Goal: Check status: Check status

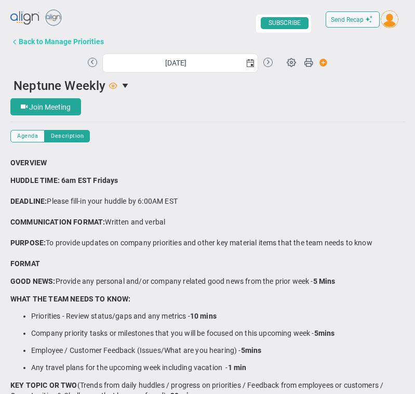
click at [42, 41] on div "Back to Manage Priorities" at bounding box center [61, 41] width 85 height 8
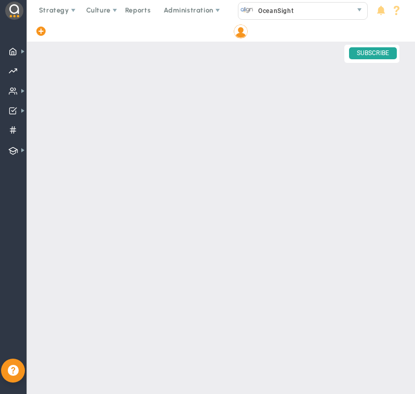
checkbox input "false"
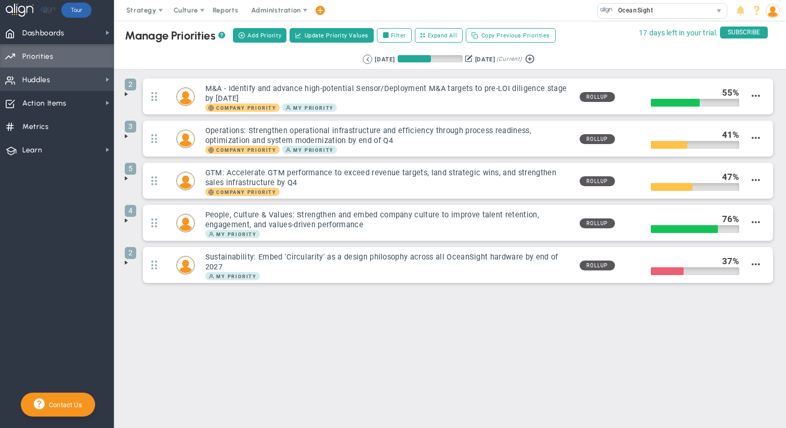
click at [42, 83] on span "Huddles" at bounding box center [36, 80] width 28 height 22
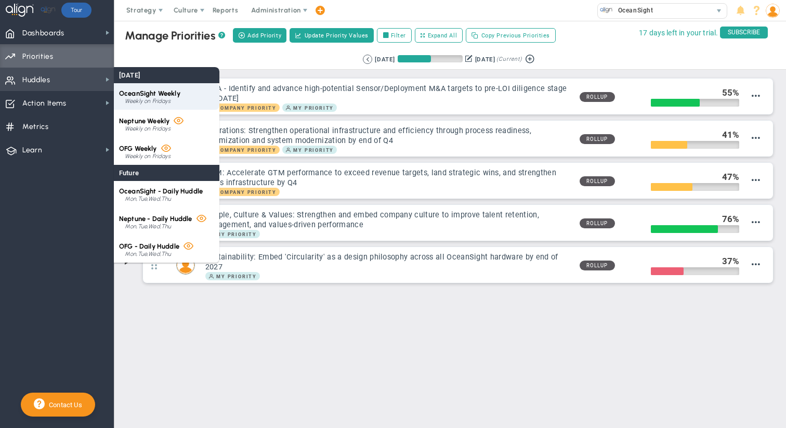
click at [166, 98] on div "Weekly on Fridays" at bounding box center [169, 101] width 89 height 6
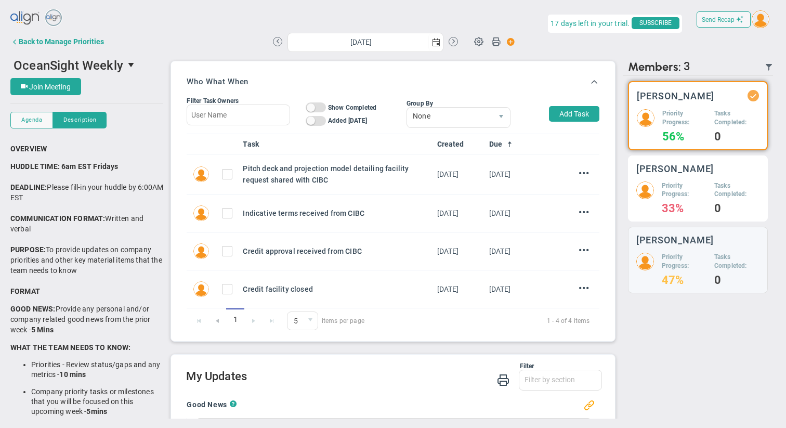
click at [415, 198] on h5 "Priority Progress:" at bounding box center [684, 190] width 45 height 18
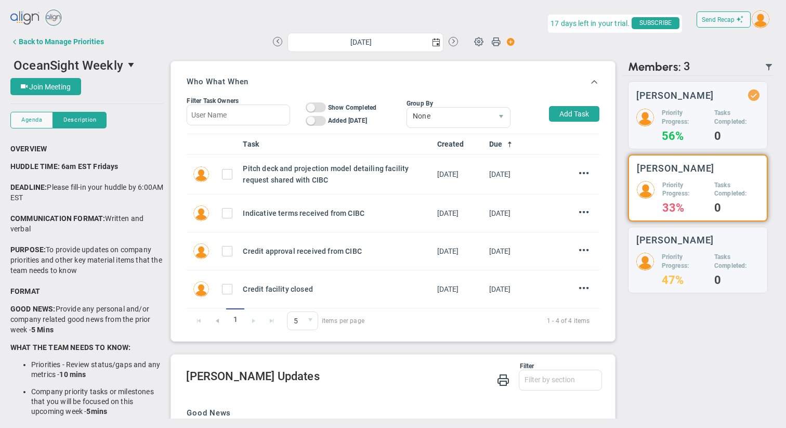
scroll to position [190, 0]
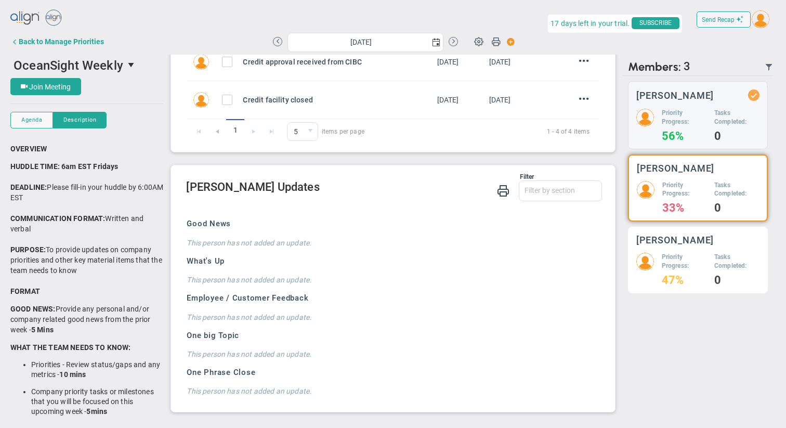
click at [415, 256] on h5 "Priority Progress:" at bounding box center [684, 262] width 45 height 18
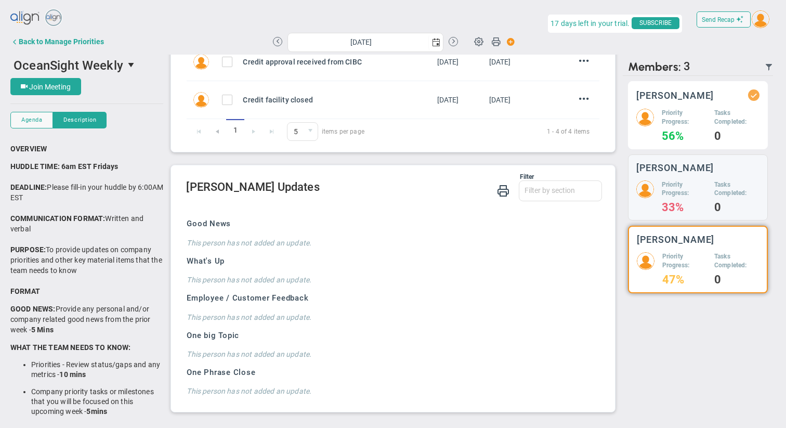
click at [415, 96] on h3 "[PERSON_NAME]" at bounding box center [675, 95] width 78 height 10
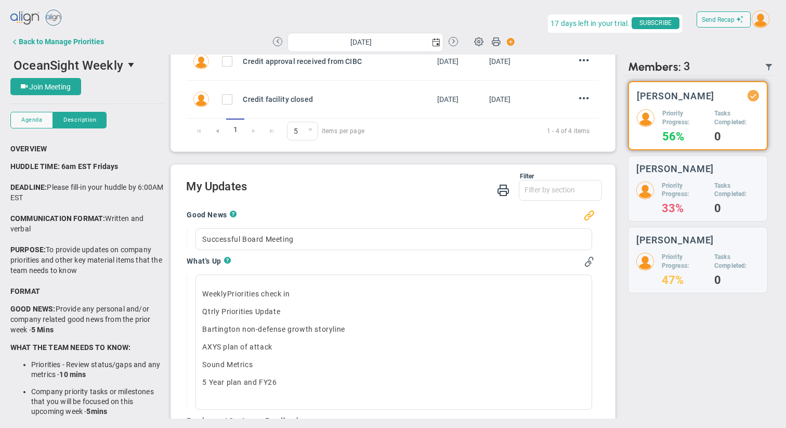
scroll to position [308, 0]
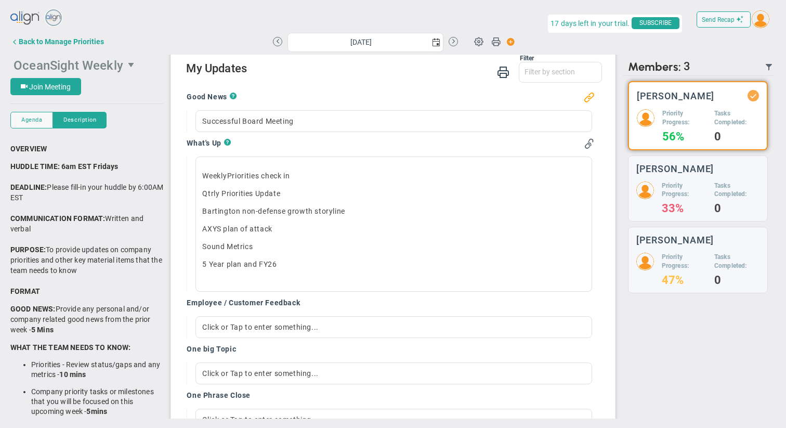
click at [125, 65] on span "select" at bounding box center [132, 65] width 18 height 18
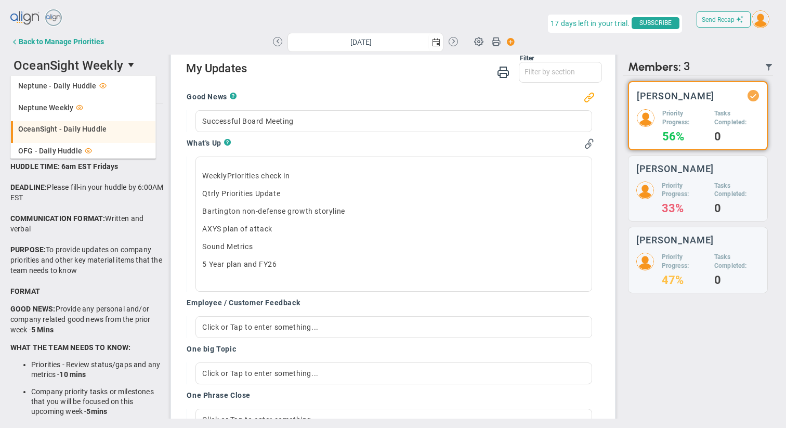
scroll to position [30, 0]
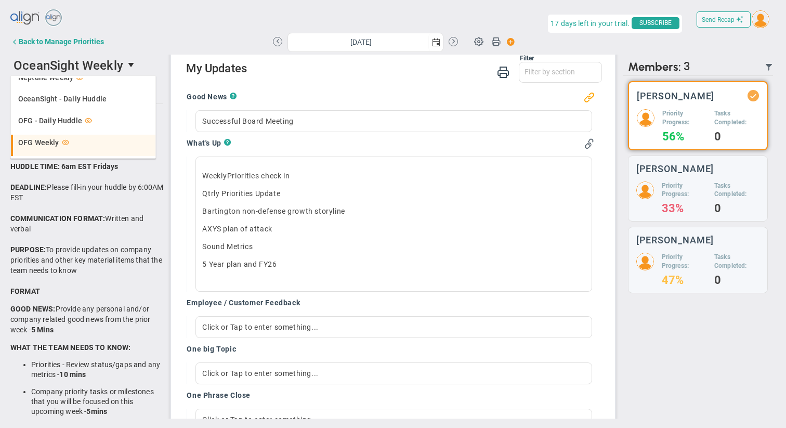
click at [49, 143] on span "OFG Weekly" at bounding box center [38, 142] width 41 height 7
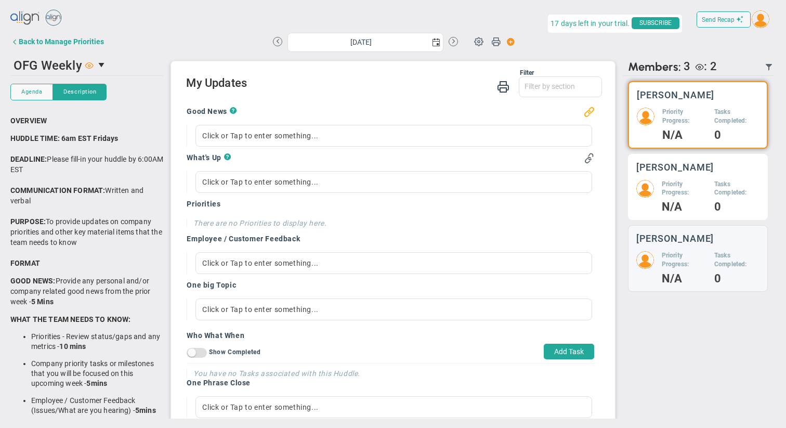
click at [415, 173] on div "[PERSON_NAME] Priority Progress: N/A Tasks Completed: 0" at bounding box center [698, 187] width 140 height 67
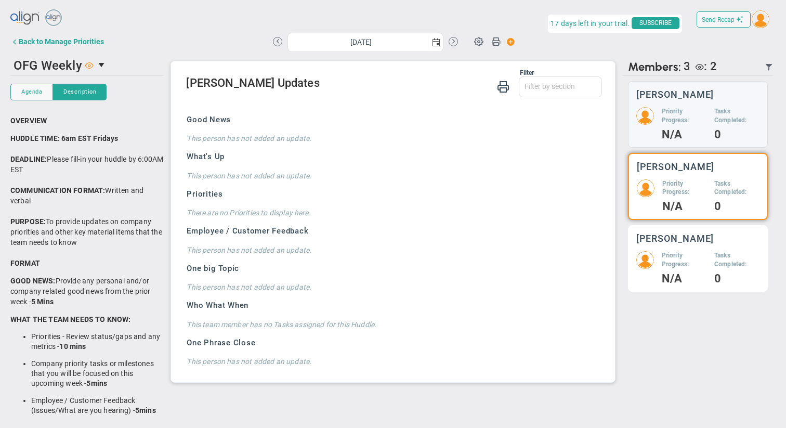
click at [415, 247] on div "[PERSON_NAME] Priority Progress: N/A Tasks Completed: 0" at bounding box center [698, 258] width 140 height 67
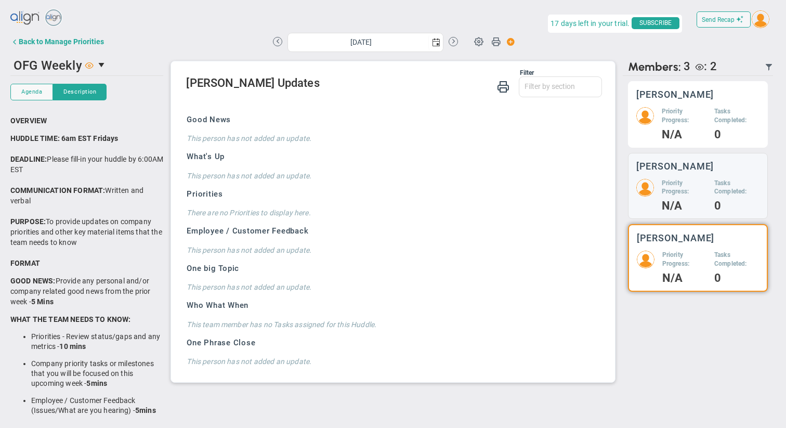
click at [415, 96] on h3 "[PERSON_NAME]" at bounding box center [675, 94] width 78 height 10
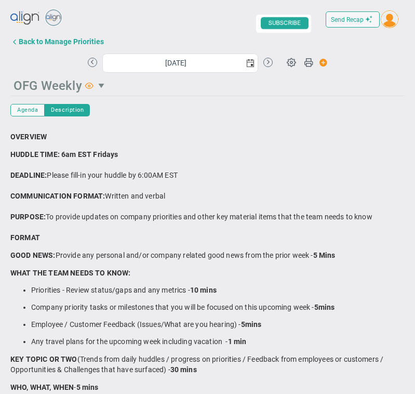
click at [40, 89] on span "OFG Weekly" at bounding box center [48, 86] width 69 height 15
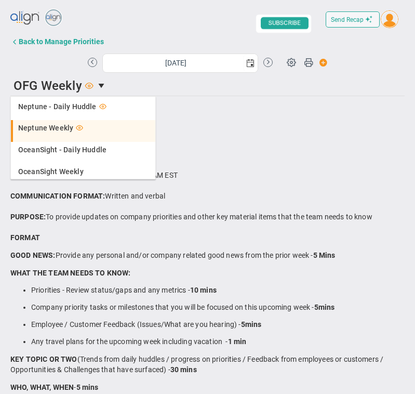
click at [51, 132] on li "Neptune Weekly" at bounding box center [83, 131] width 145 height 22
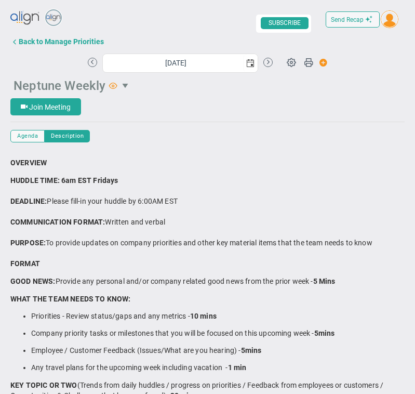
click at [125, 85] on span "select" at bounding box center [126, 86] width 8 height 8
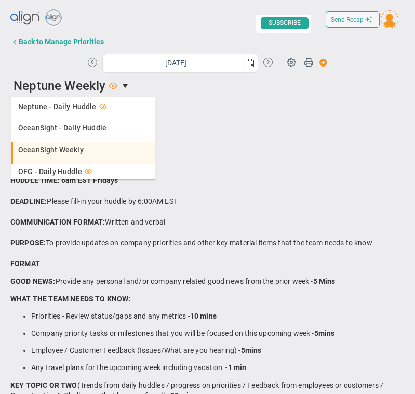
click at [62, 151] on span "OceanSight Weekly" at bounding box center [51, 149] width 66 height 7
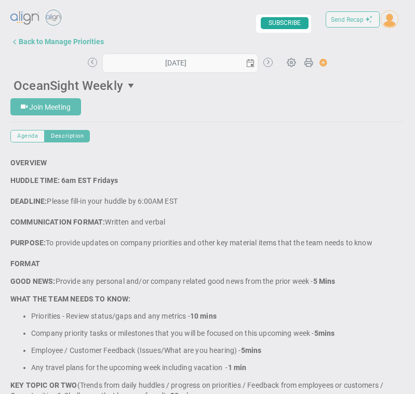
type input "[DATE]"
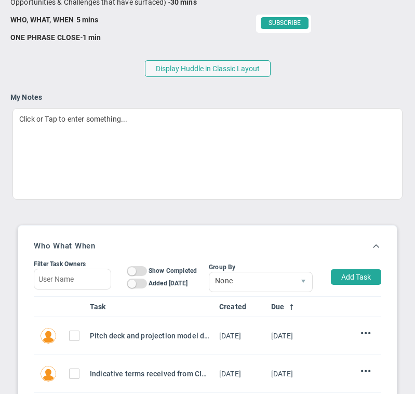
scroll to position [693, 0]
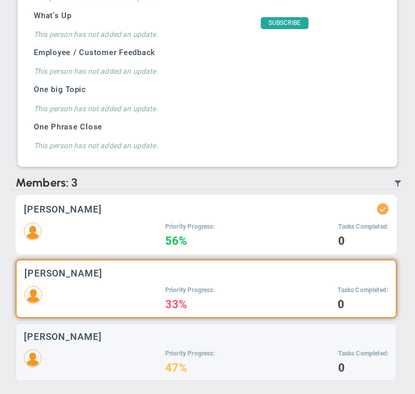
click at [159, 226] on div "Priority Progress: 56% Tasks Completed: 0" at bounding box center [206, 234] width 365 height 23
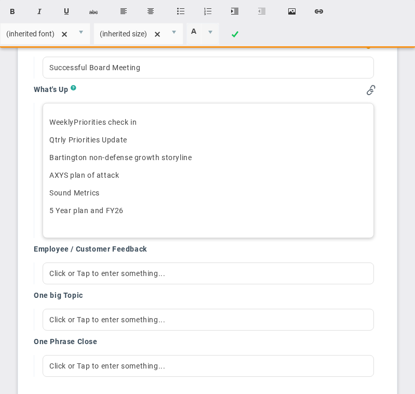
click at [143, 211] on p "5 Year plan and FY26" at bounding box center [208, 210] width 318 height 10
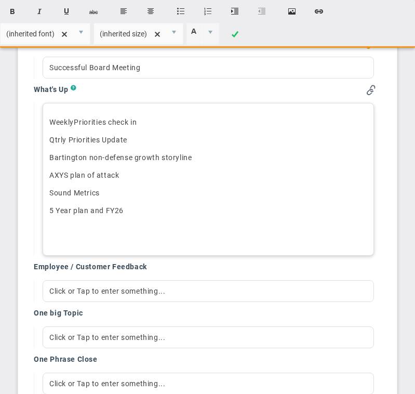
paste div
